Goal: Transaction & Acquisition: Download file/media

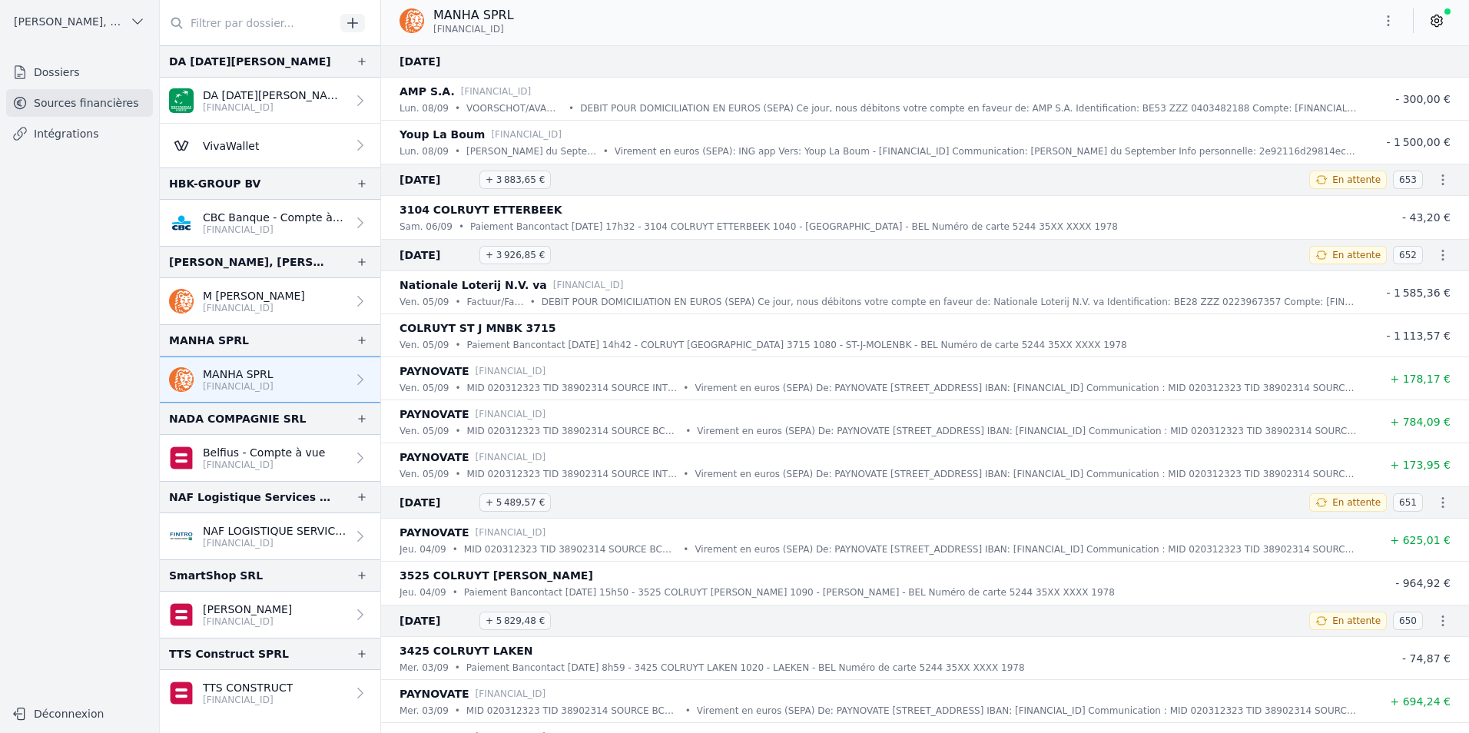
click at [261, 683] on p "TTS CONSTRUCT" at bounding box center [248, 687] width 90 height 15
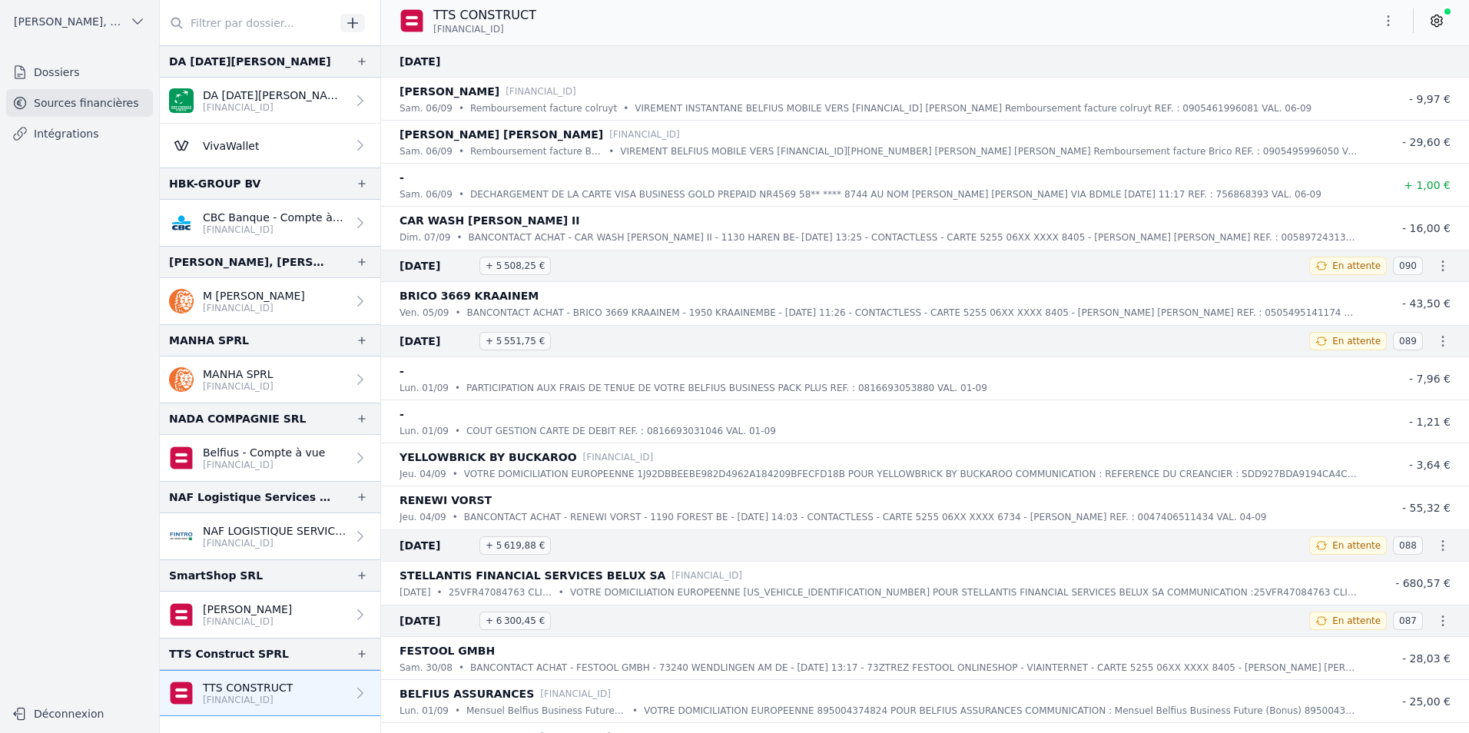
drag, startPoint x: 523, startPoint y: 26, endPoint x: 434, endPoint y: 34, distance: 89.4
click at [434, 34] on p "[FINANCIAL_ID]" at bounding box center [484, 29] width 103 height 12
copy span "[FINANCIAL_ID]"
click at [1383, 17] on icon "button" at bounding box center [1387, 20] width 15 height 15
click at [1432, 18] on div at bounding box center [734, 366] width 1469 height 733
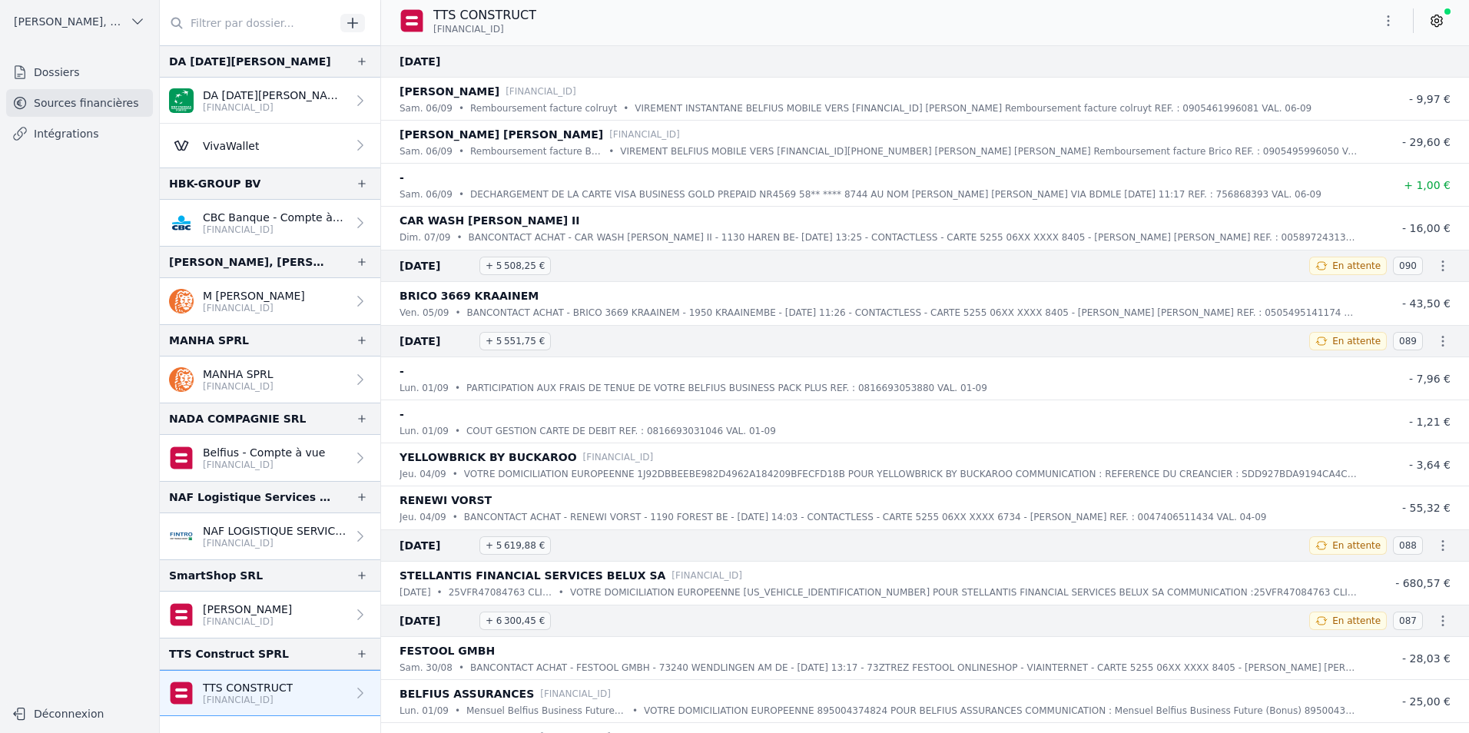
click at [1394, 16] on icon "button" at bounding box center [1387, 20] width 15 height 15
click at [1354, 83] on button "Exporter" at bounding box center [1351, 82] width 111 height 28
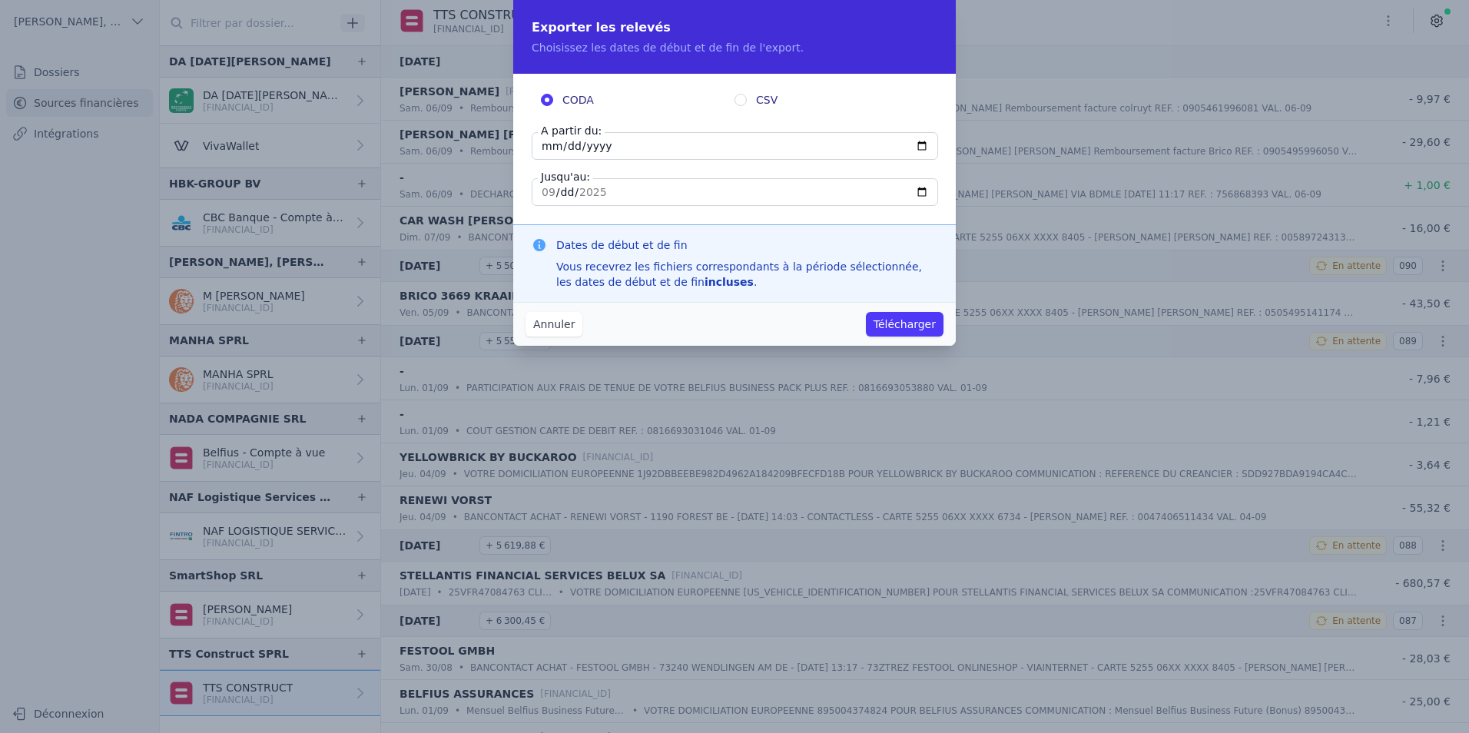
click at [617, 151] on input "[DATE]" at bounding box center [735, 146] width 406 height 28
type input "[DATE]"
click at [618, 177] on fieldset "CODA CSV A partir du: [DATE] Jusqu'au: [DATE]" at bounding box center [735, 149] width 406 height 114
click at [646, 190] on input "[DATE]" at bounding box center [735, 192] width 406 height 28
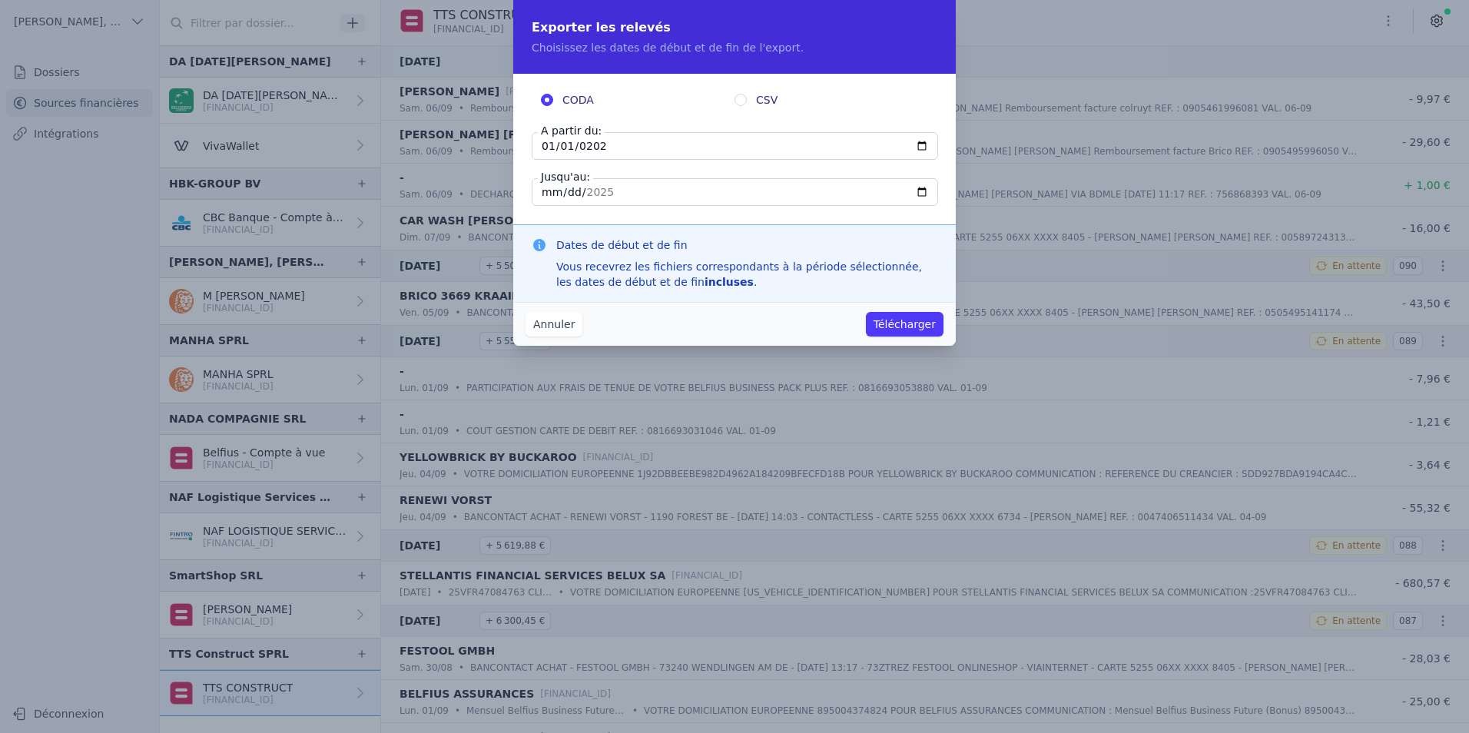
type input "[DATE]"
click at [901, 328] on button "Télécharger" at bounding box center [905, 324] width 78 height 25
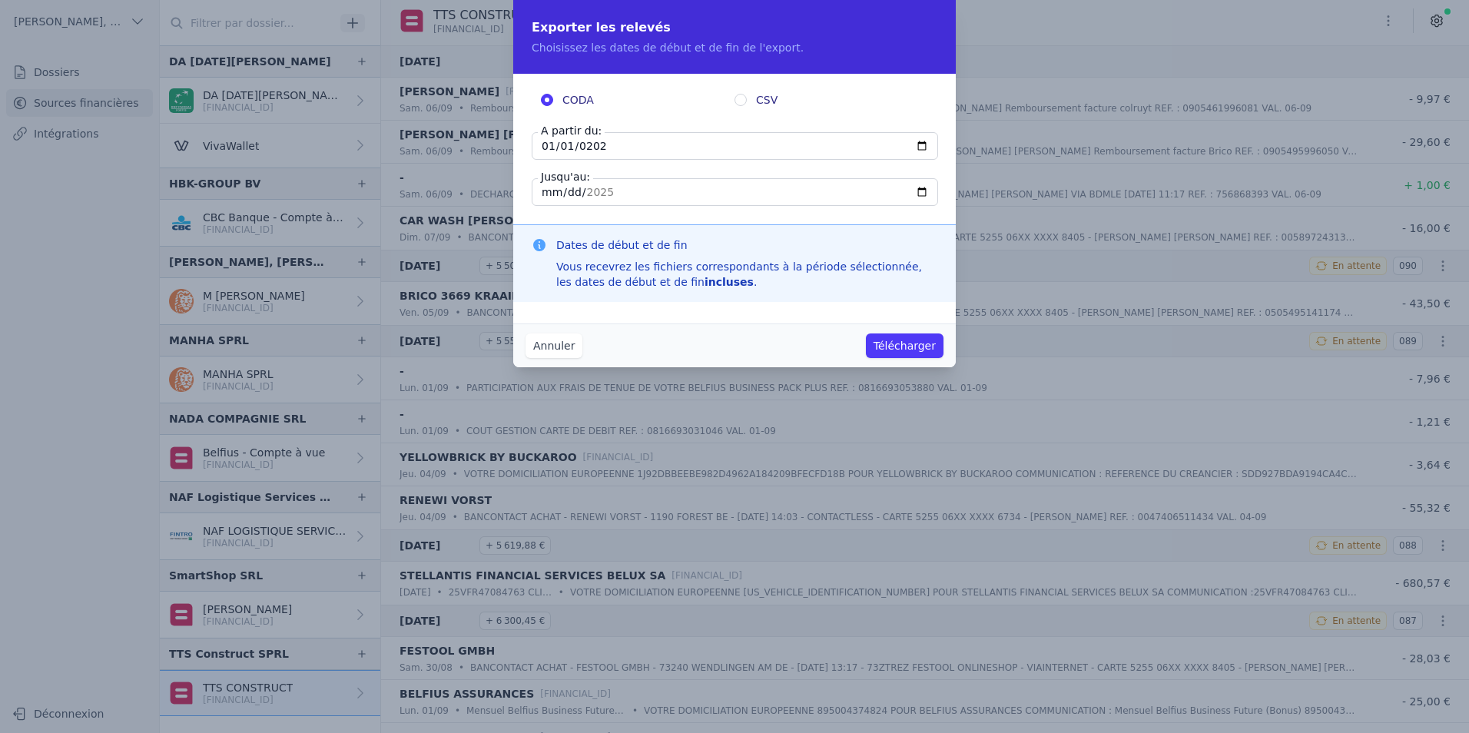
type input "[DATE]"
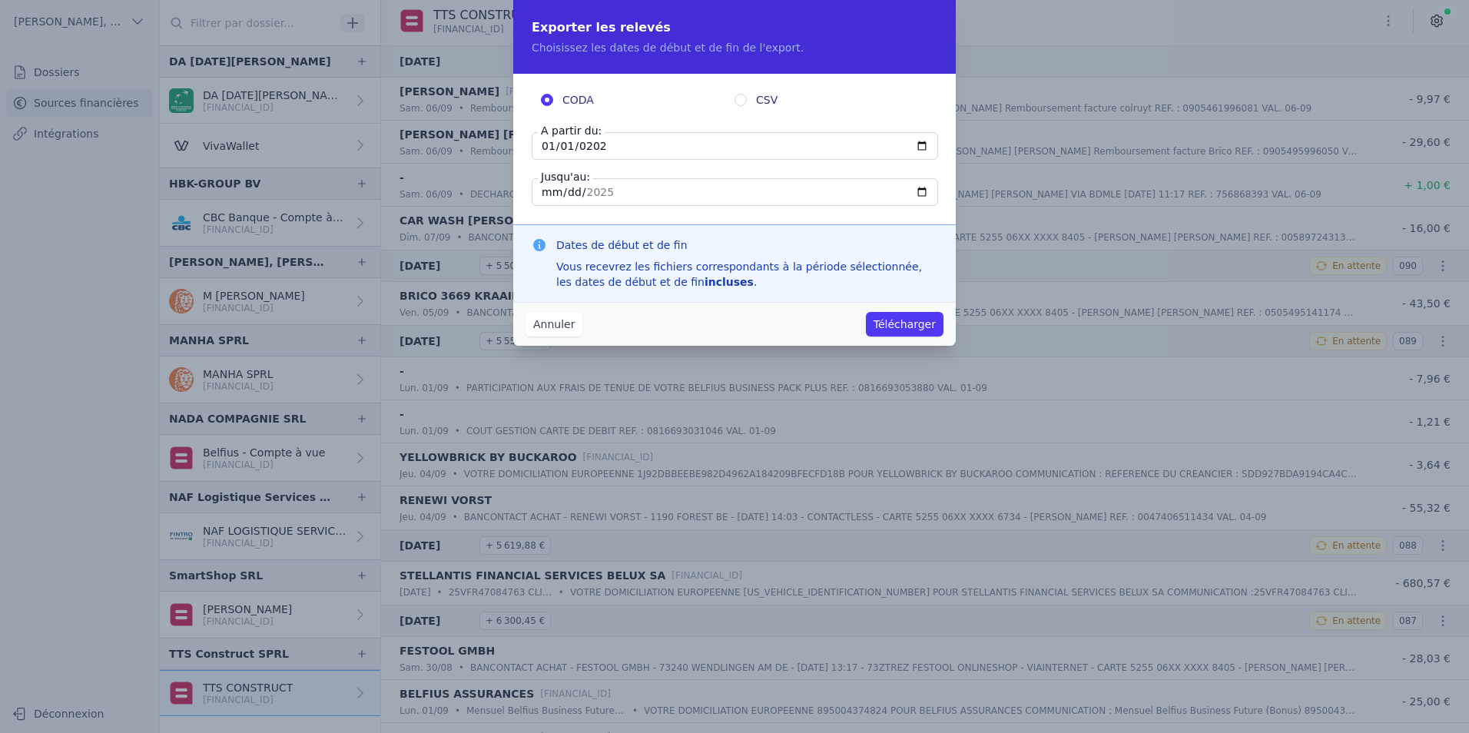
click at [906, 330] on button "Télécharger" at bounding box center [905, 324] width 78 height 25
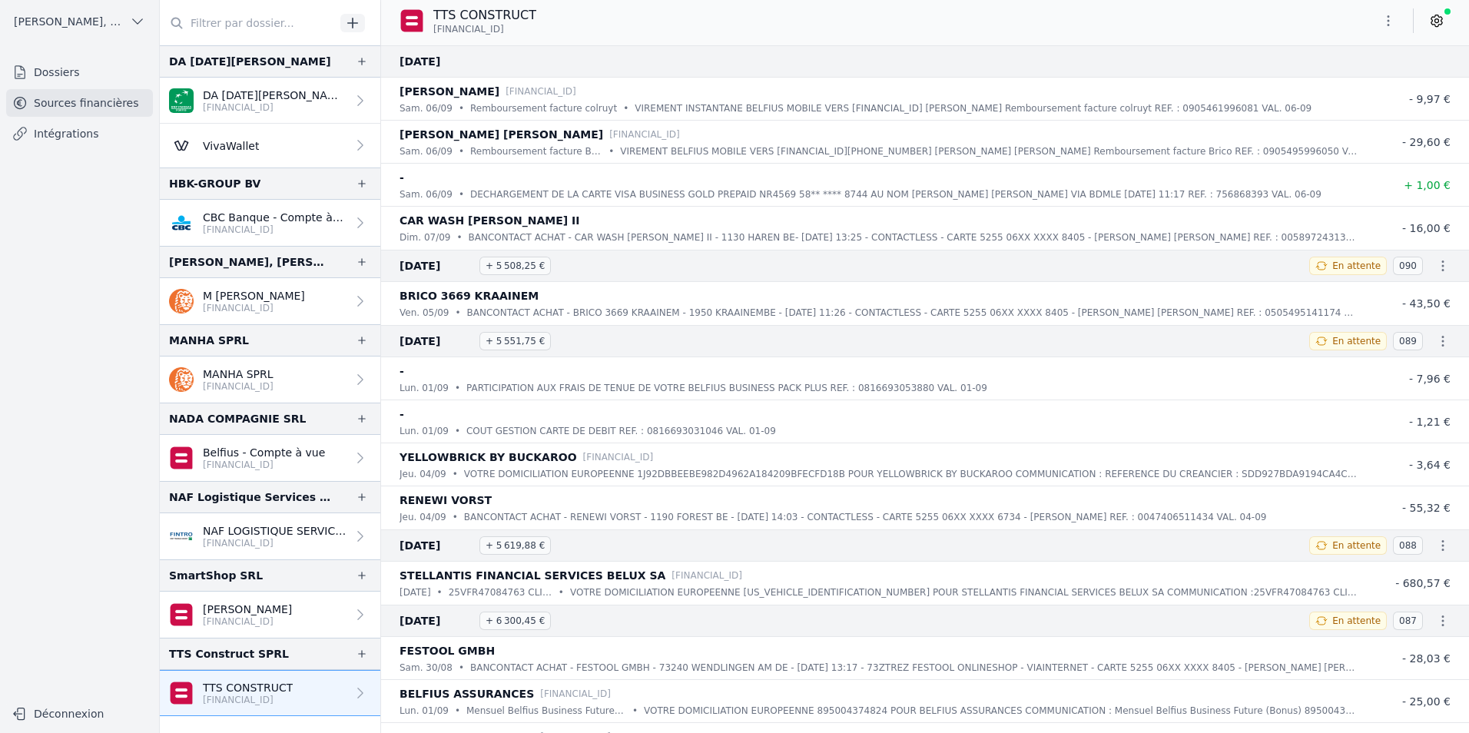
drag, startPoint x: 612, startPoint y: 12, endPoint x: 659, endPoint y: 14, distance: 46.9
click at [612, 12] on div "TTS CONSTRUCT [FINANCIAL_ID]" at bounding box center [925, 20] width 1088 height 29
